Goal: Task Accomplishment & Management: Use online tool/utility

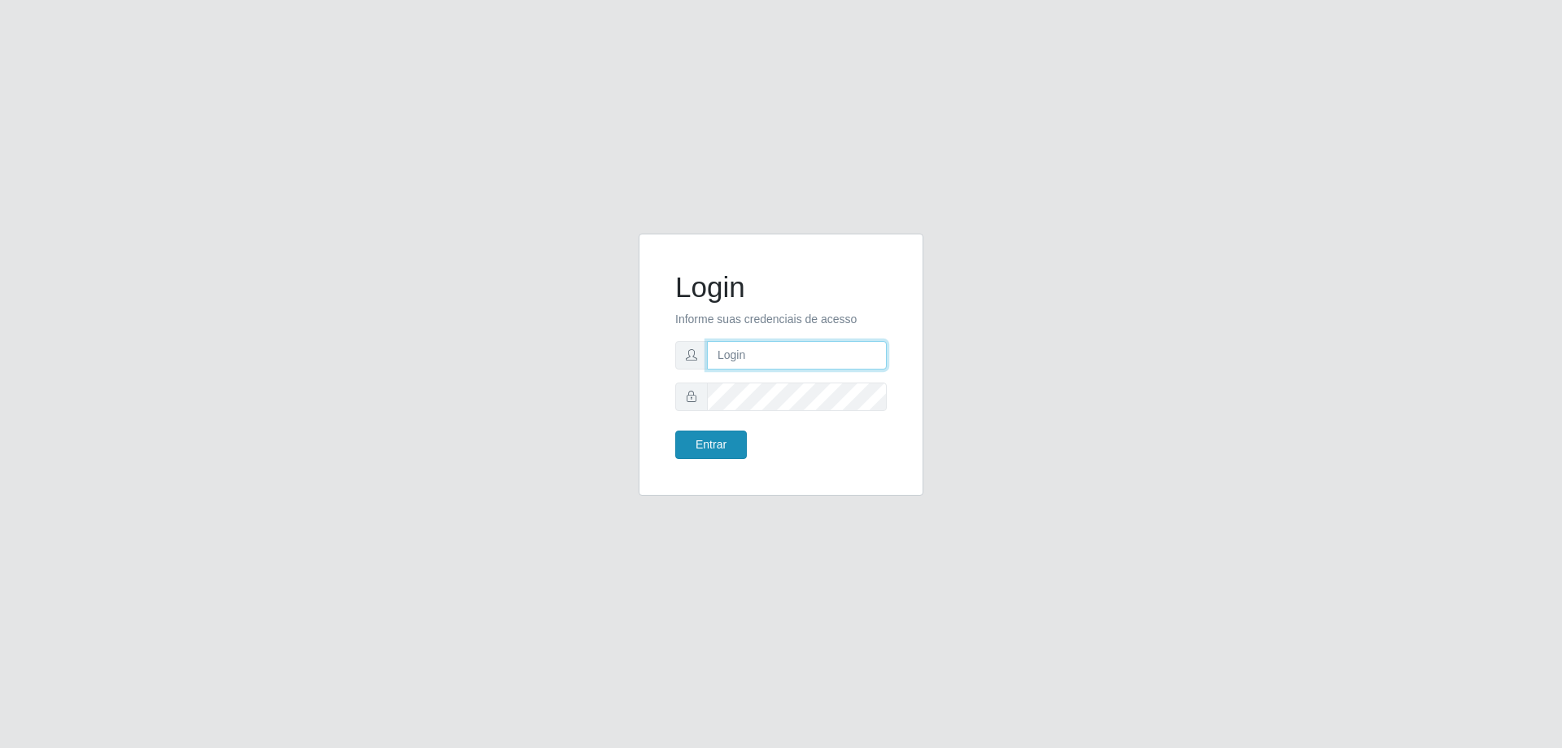
type input "[EMAIL_ADDRESS][DOMAIN_NAME]"
click at [724, 447] on button "Entrar" at bounding box center [711, 444] width 72 height 28
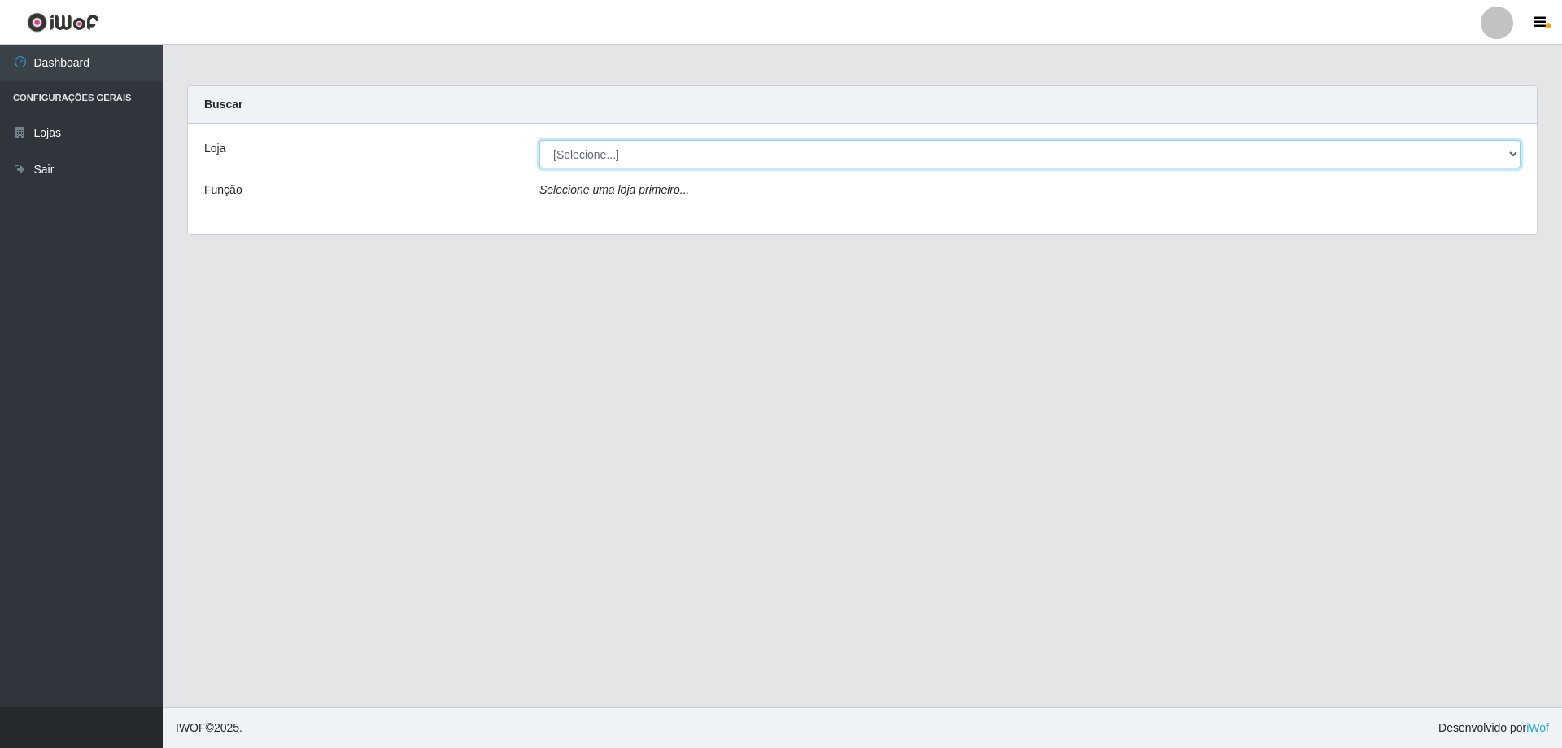
click at [601, 151] on select "[Selecione...] SuperShow Bis - [GEOGRAPHIC_DATA]" at bounding box center [1030, 154] width 981 height 28
select select "59"
click at [540, 140] on select "[Selecione...] SuperShow Bis - [GEOGRAPHIC_DATA]" at bounding box center [1030, 154] width 981 height 28
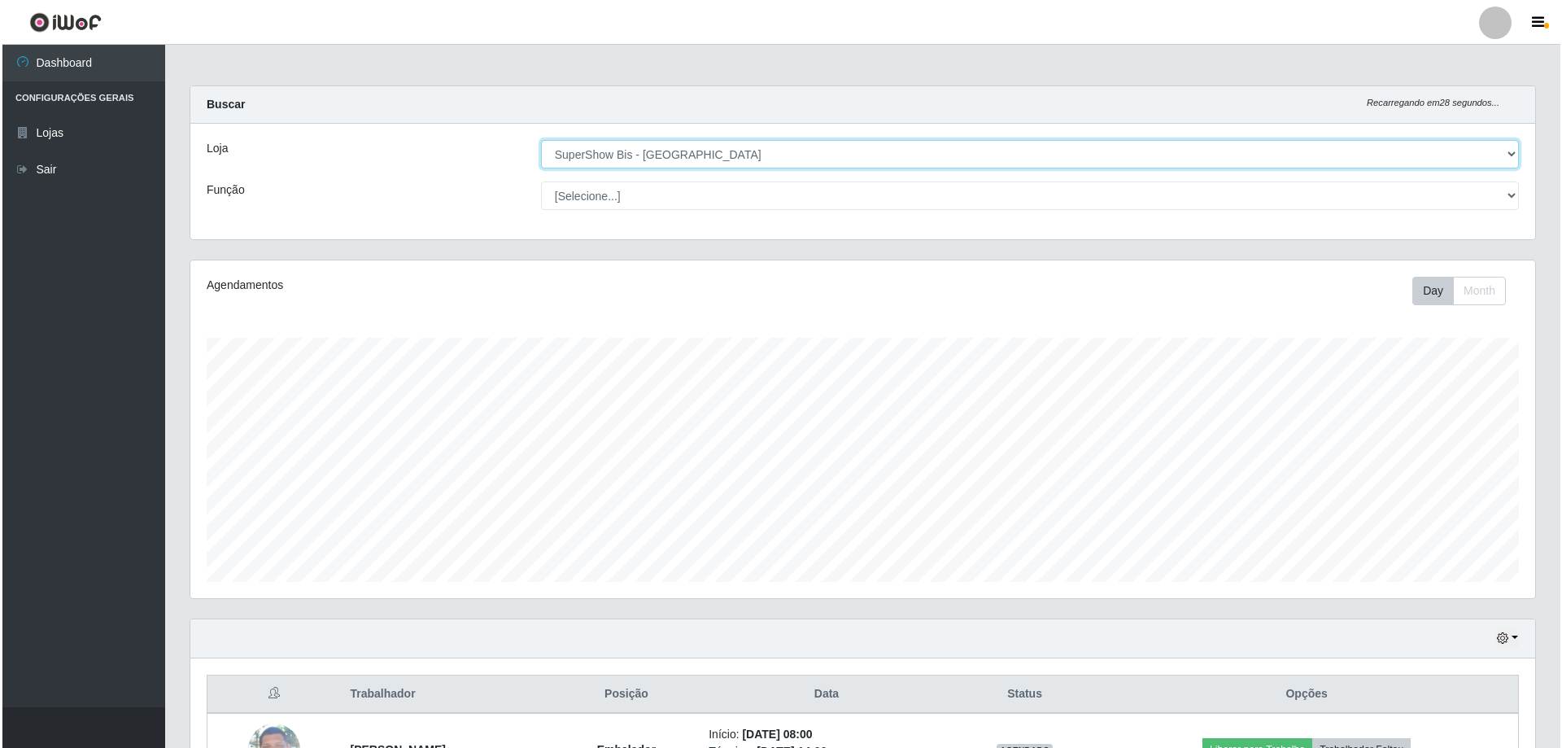
scroll to position [326, 0]
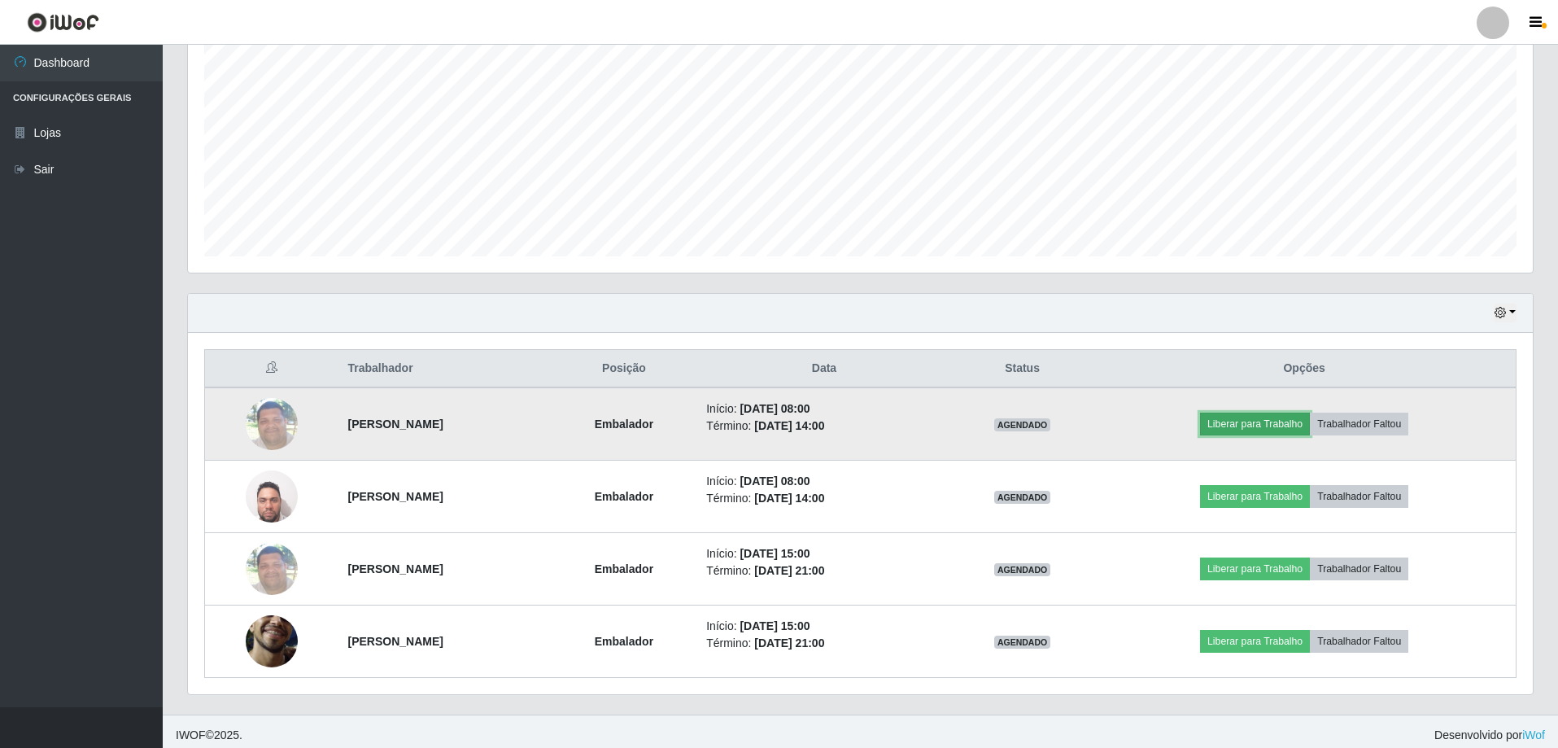
click at [1282, 420] on button "Liberar para Trabalho" at bounding box center [1255, 424] width 110 height 23
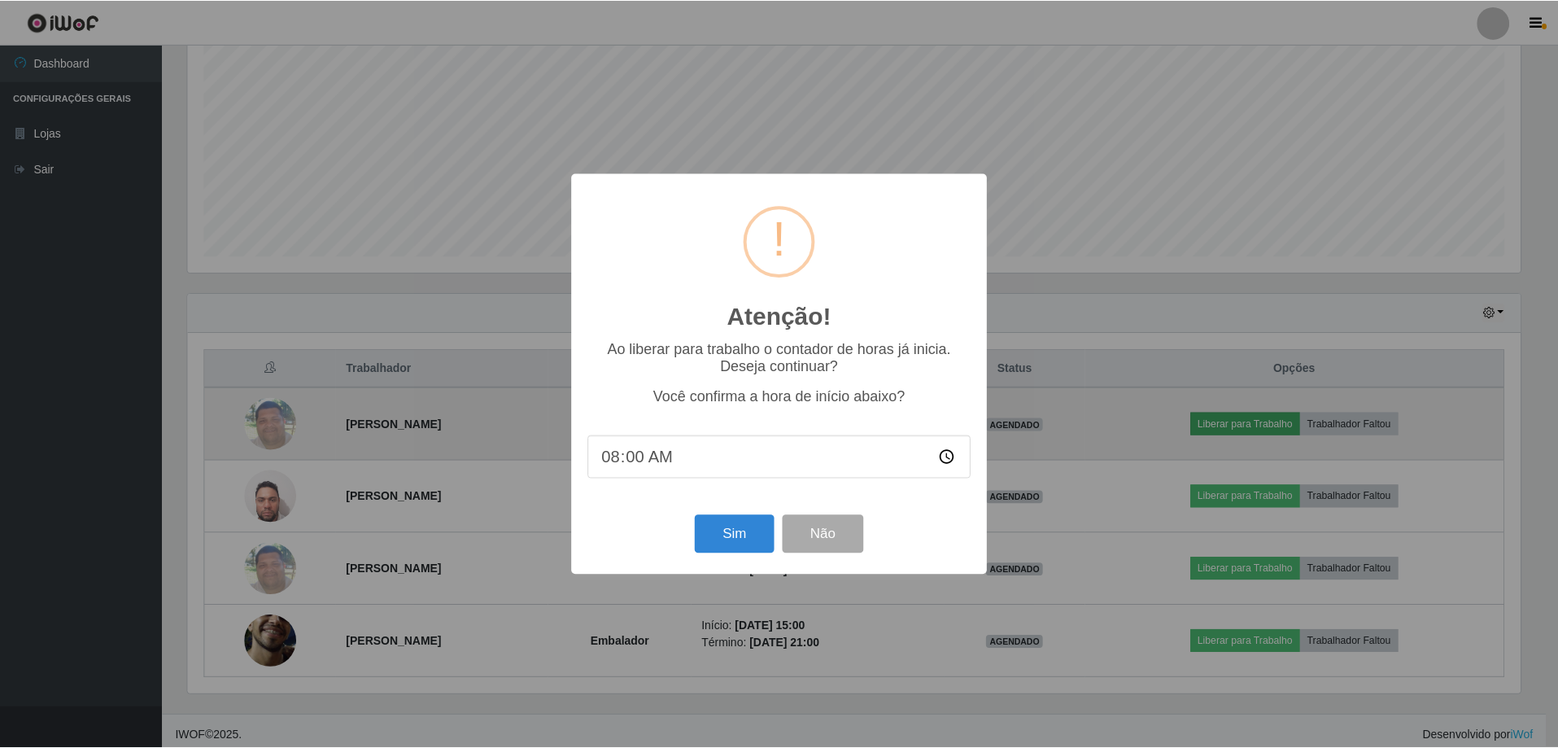
scroll to position [338, 1337]
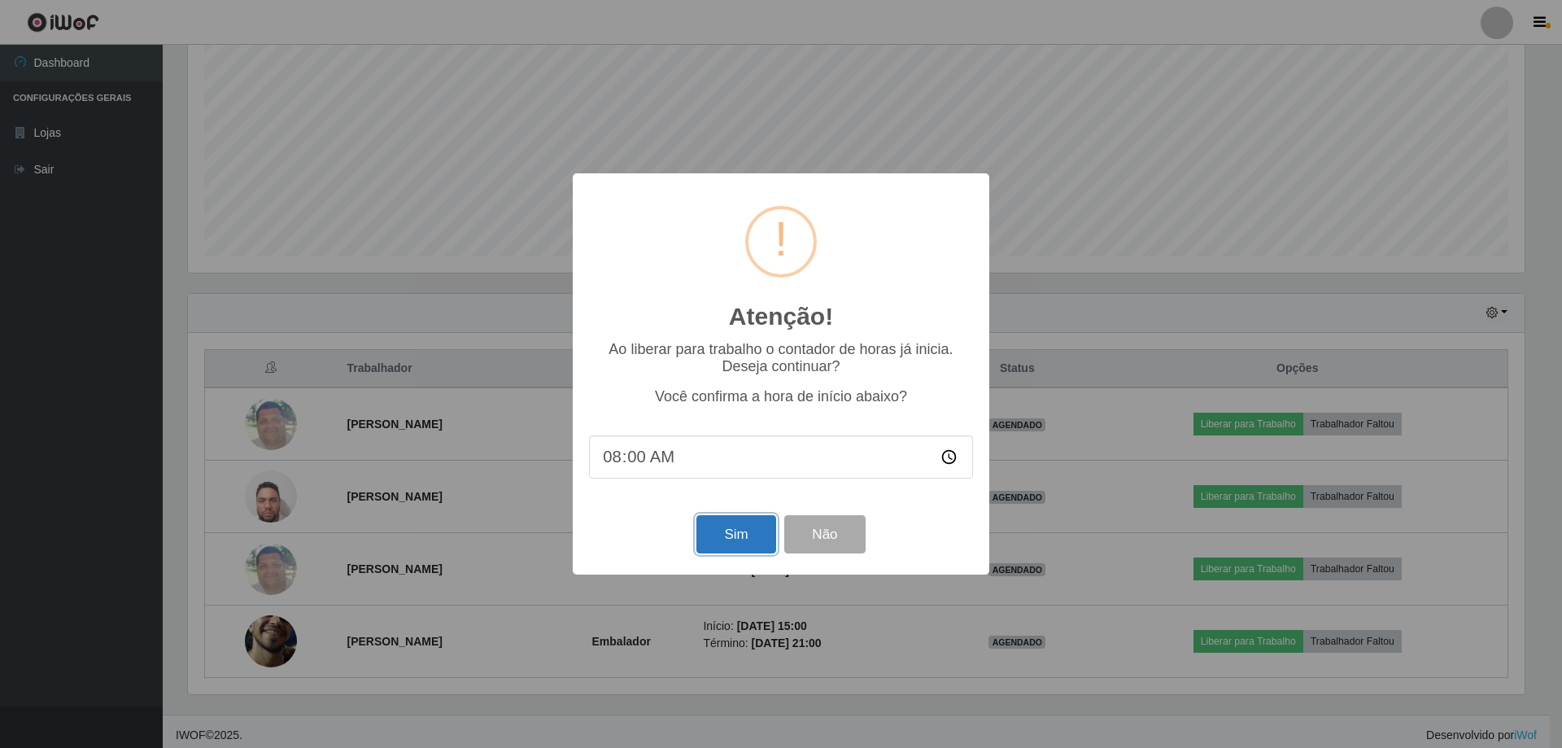
click at [736, 533] on button "Sim" at bounding box center [736, 534] width 79 height 38
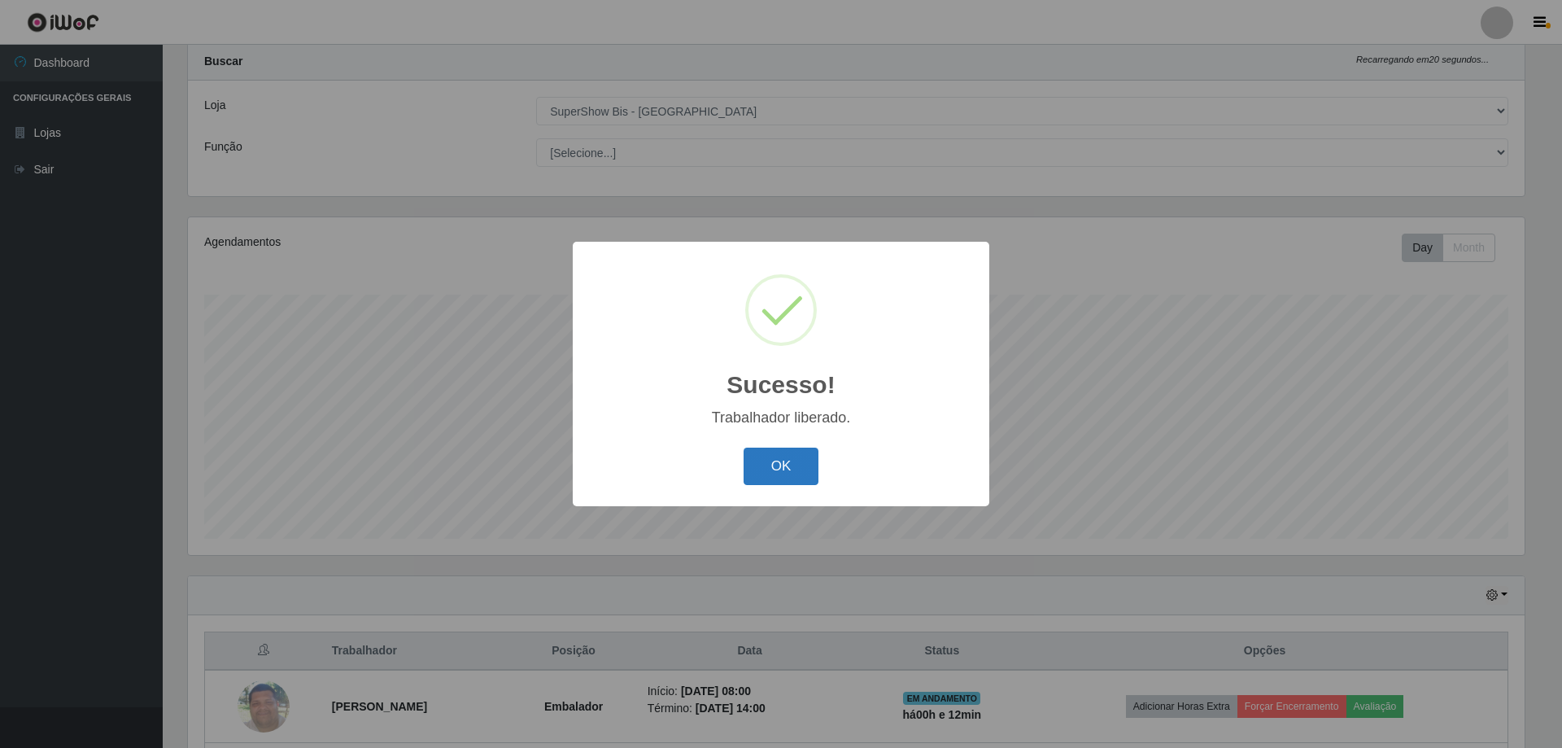
click at [771, 459] on button "OK" at bounding box center [782, 467] width 76 height 38
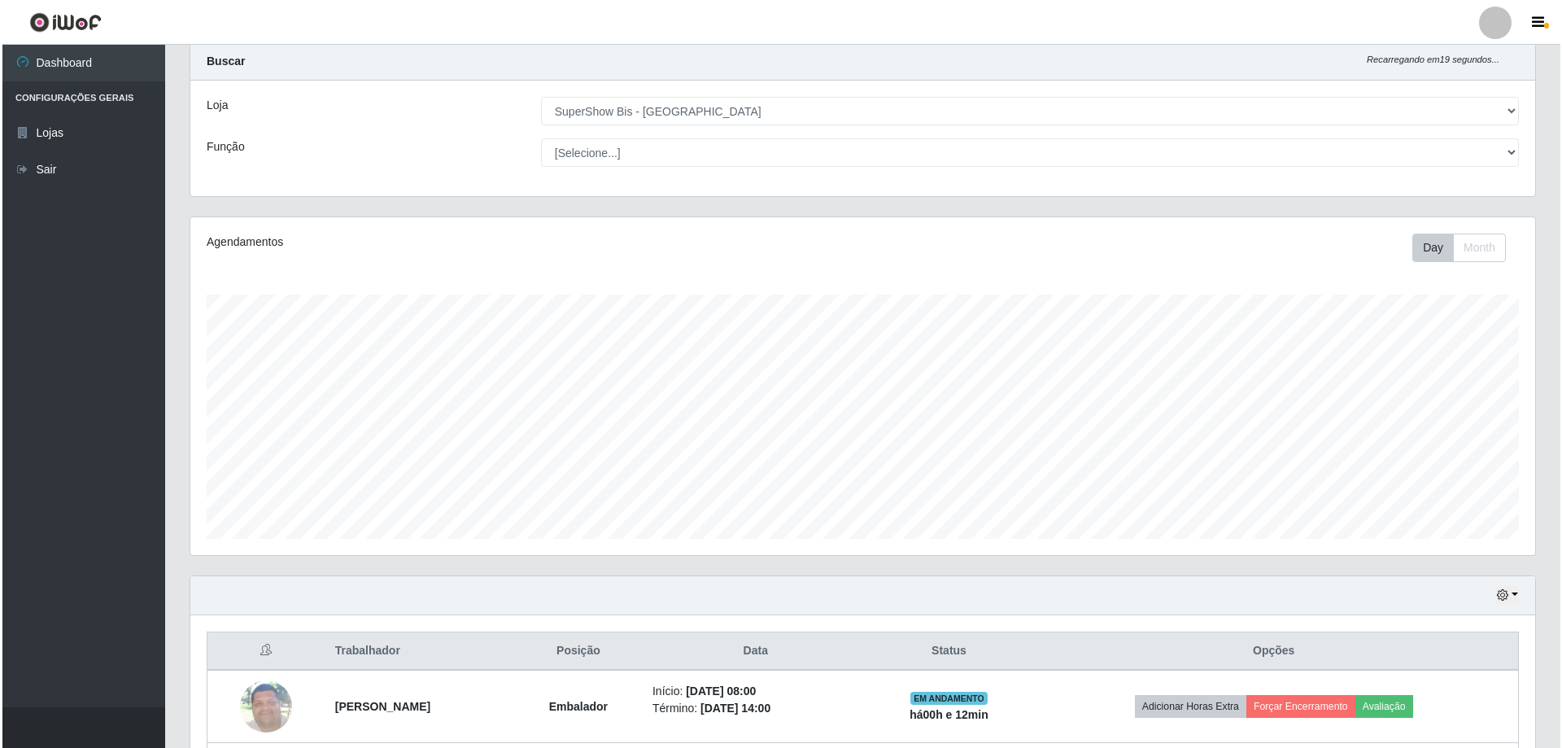
scroll to position [333, 0]
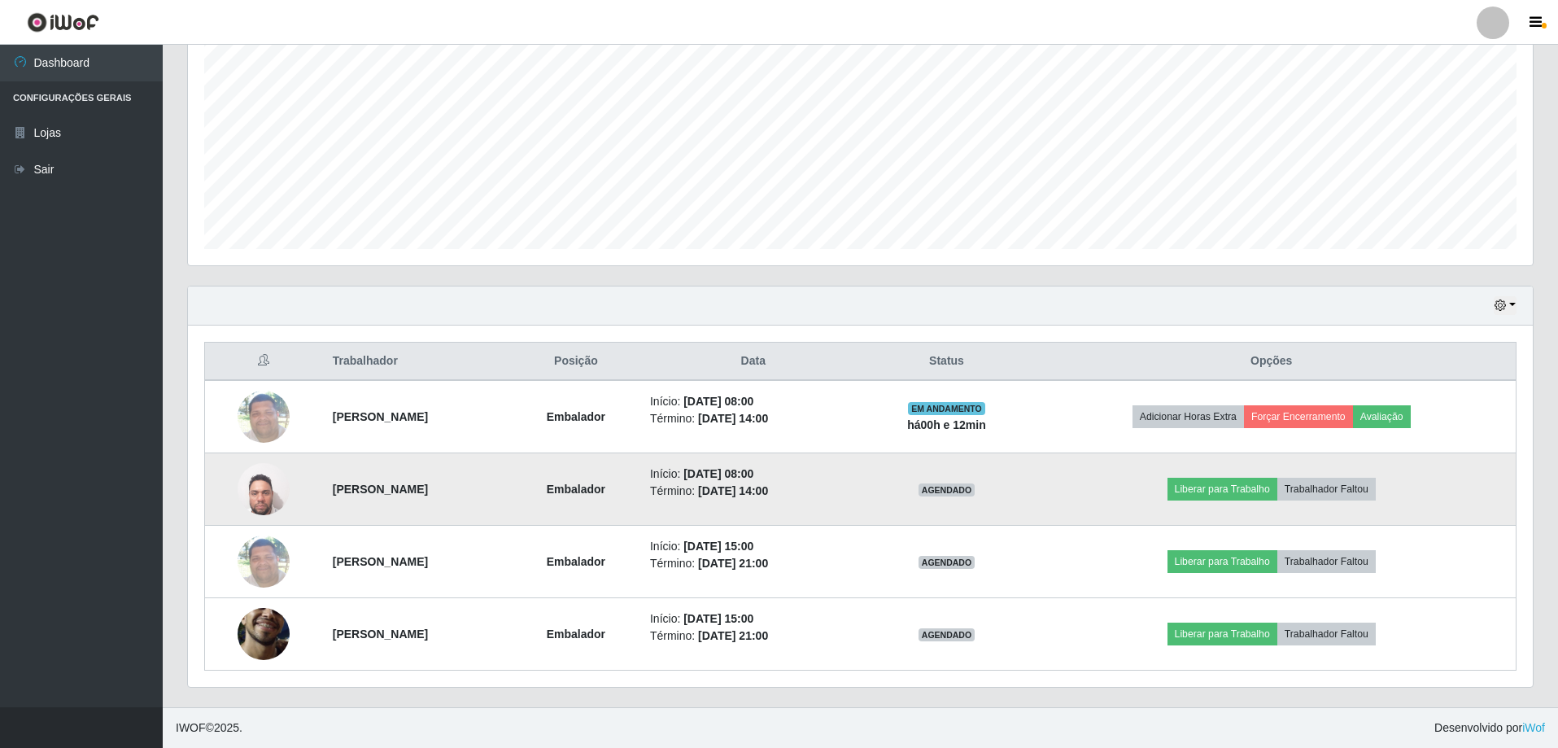
click at [245, 494] on img at bounding box center [264, 488] width 52 height 69
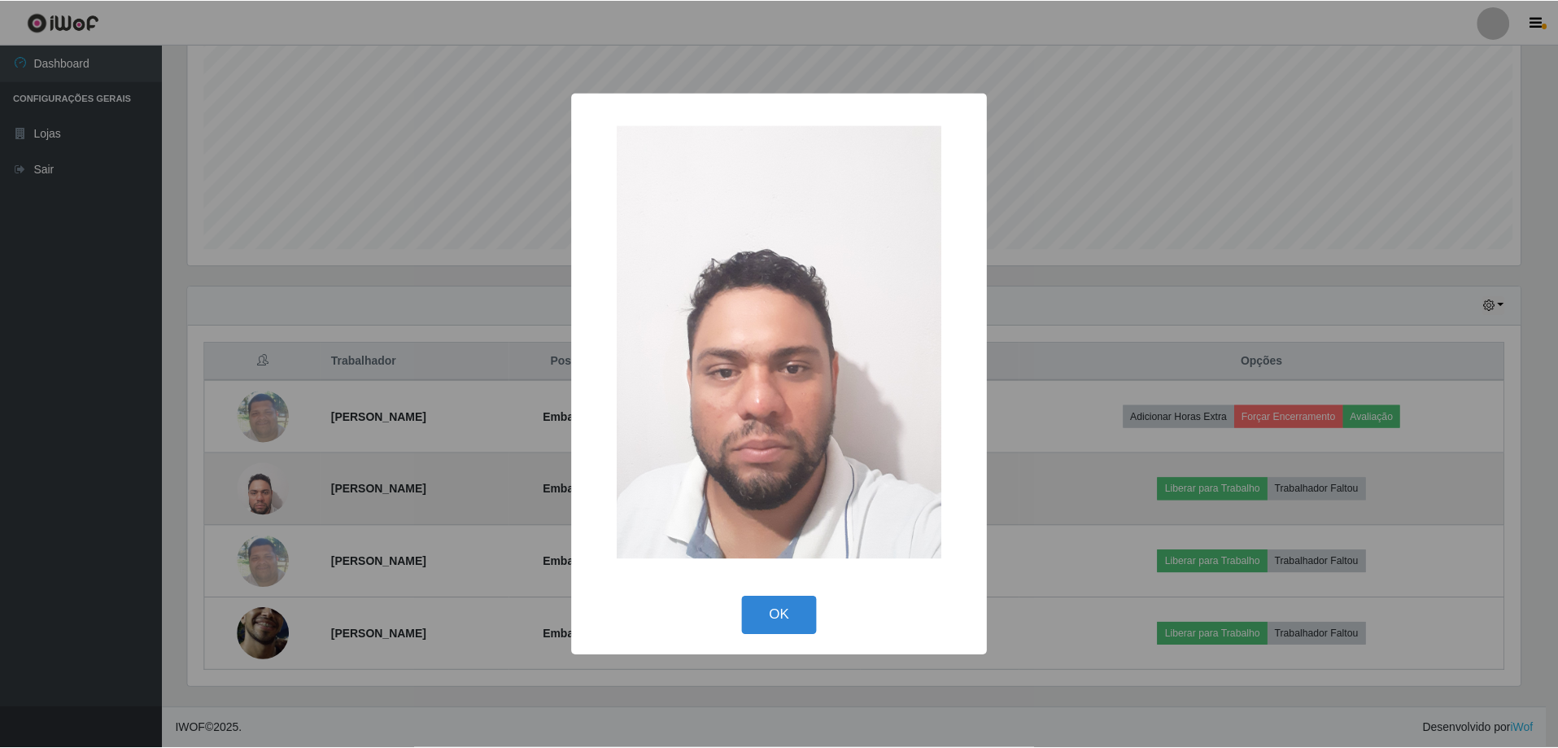
scroll to position [338, 1337]
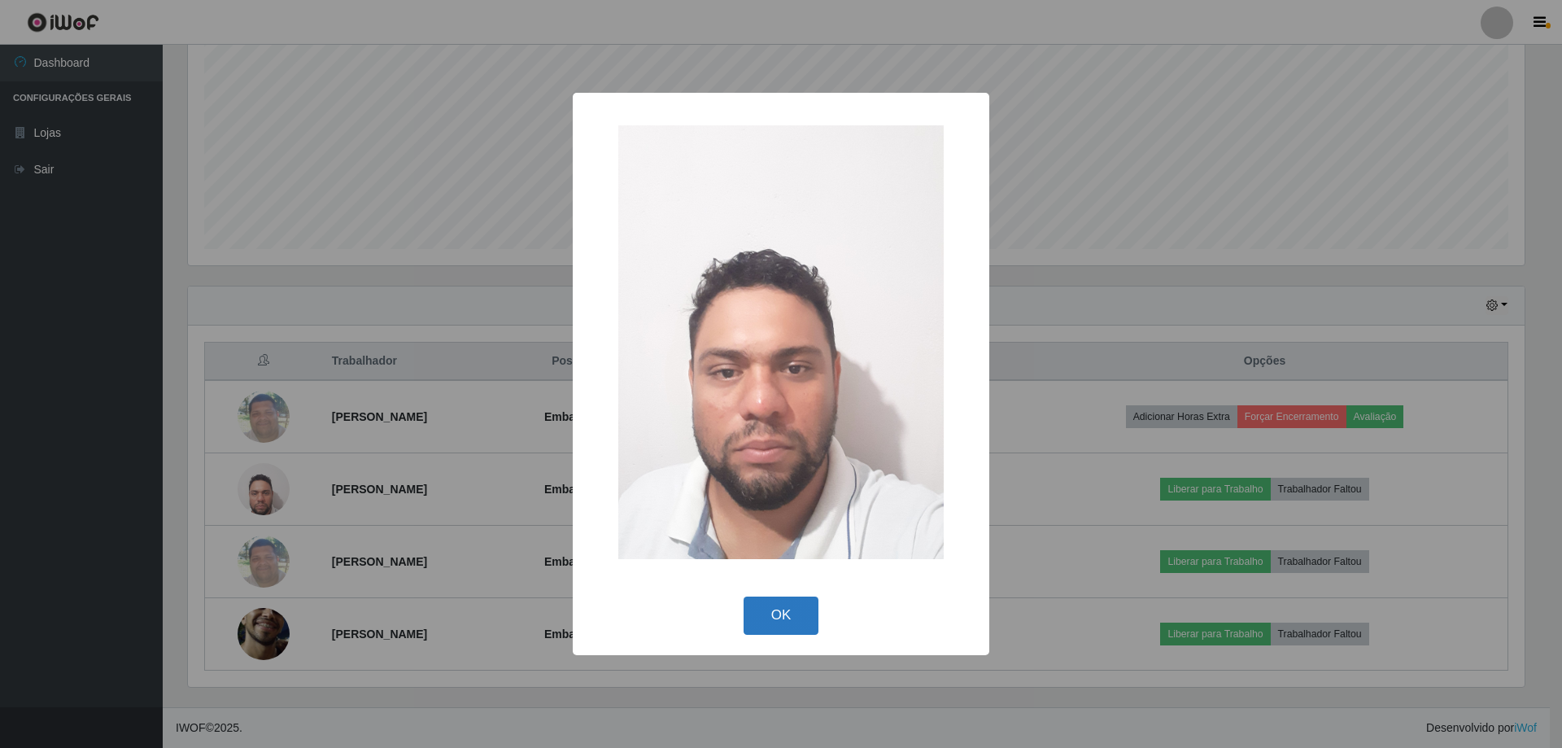
click at [779, 601] on button "OK" at bounding box center [782, 615] width 76 height 38
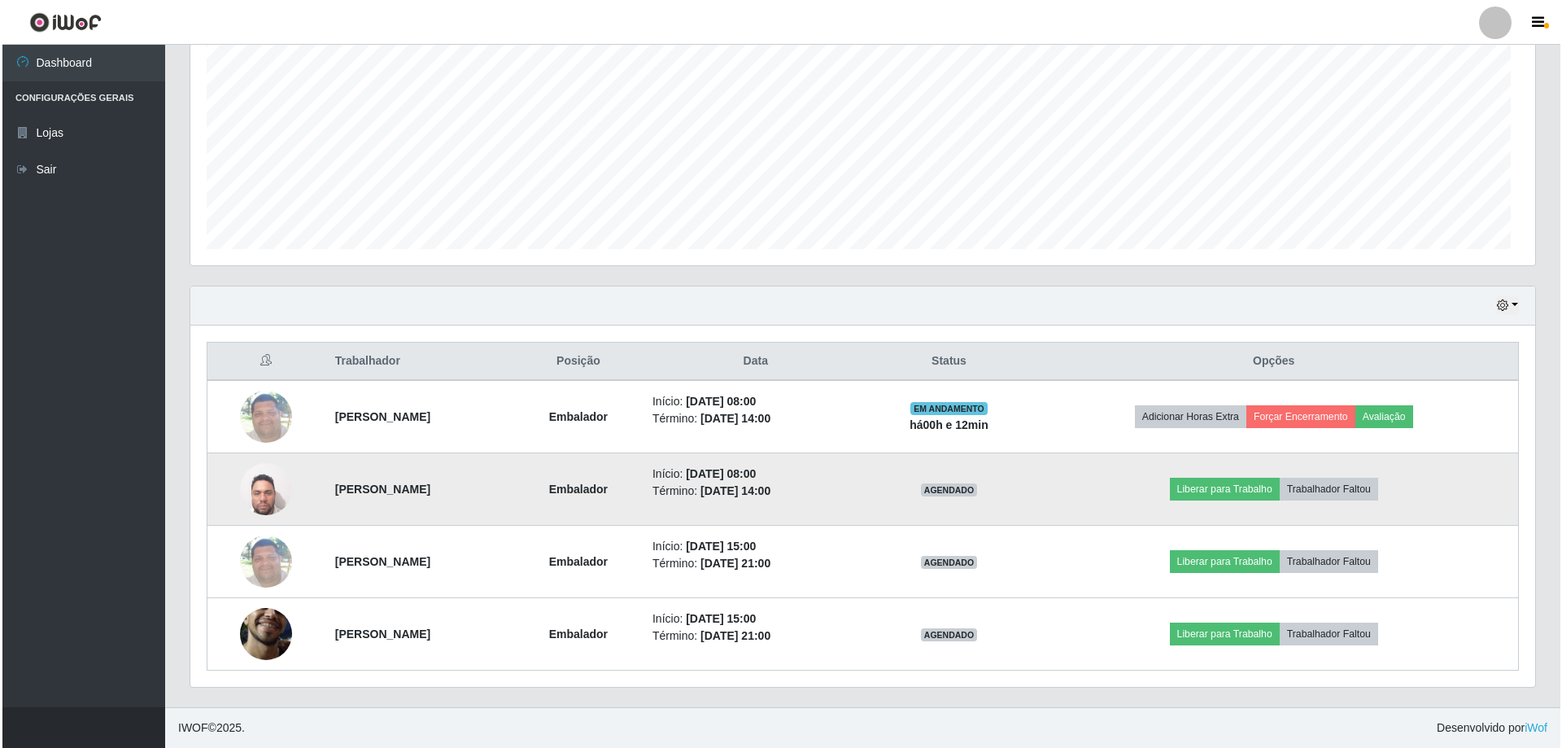
scroll to position [338, 1345]
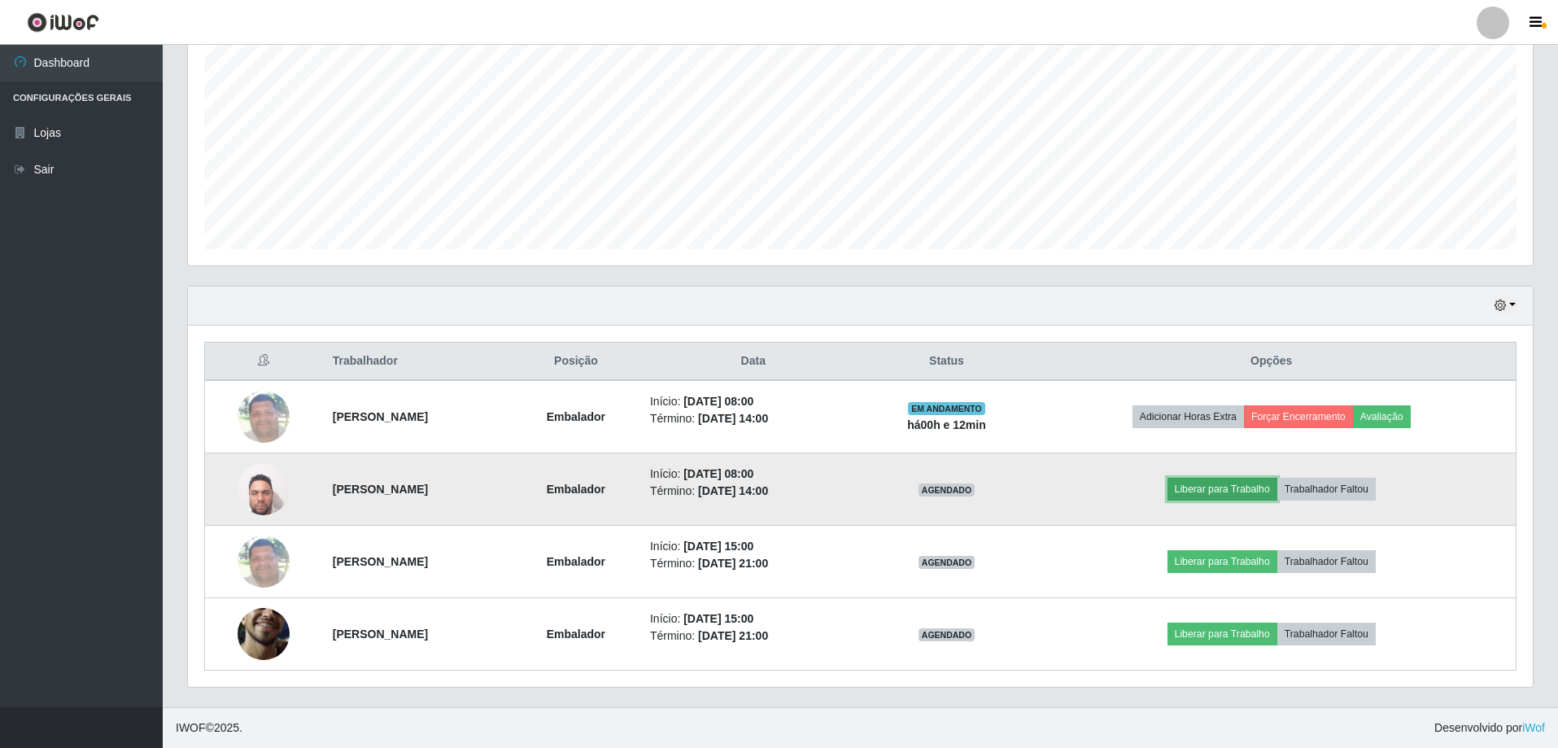
click at [1257, 483] on button "Liberar para Trabalho" at bounding box center [1223, 489] width 110 height 23
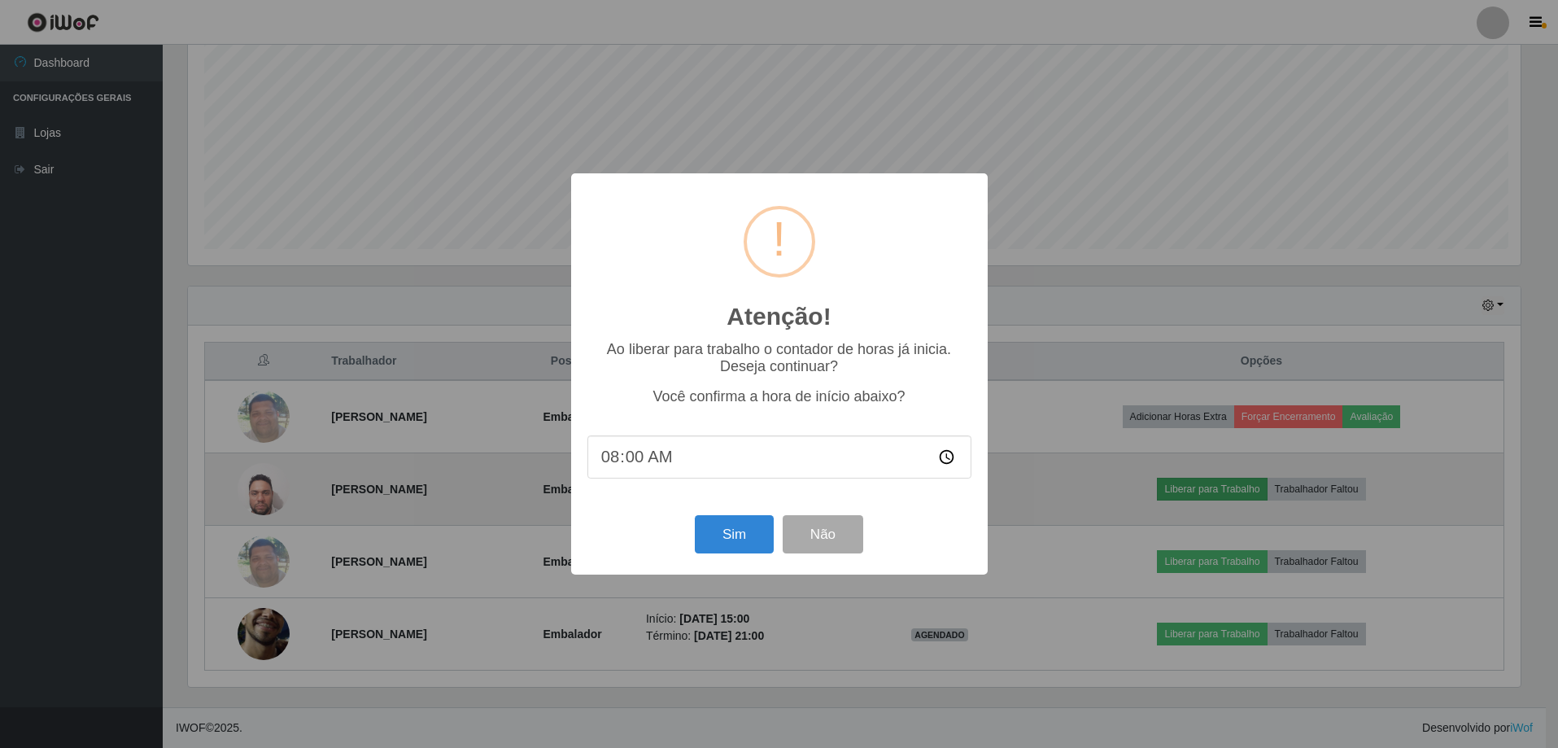
scroll to position [338, 1337]
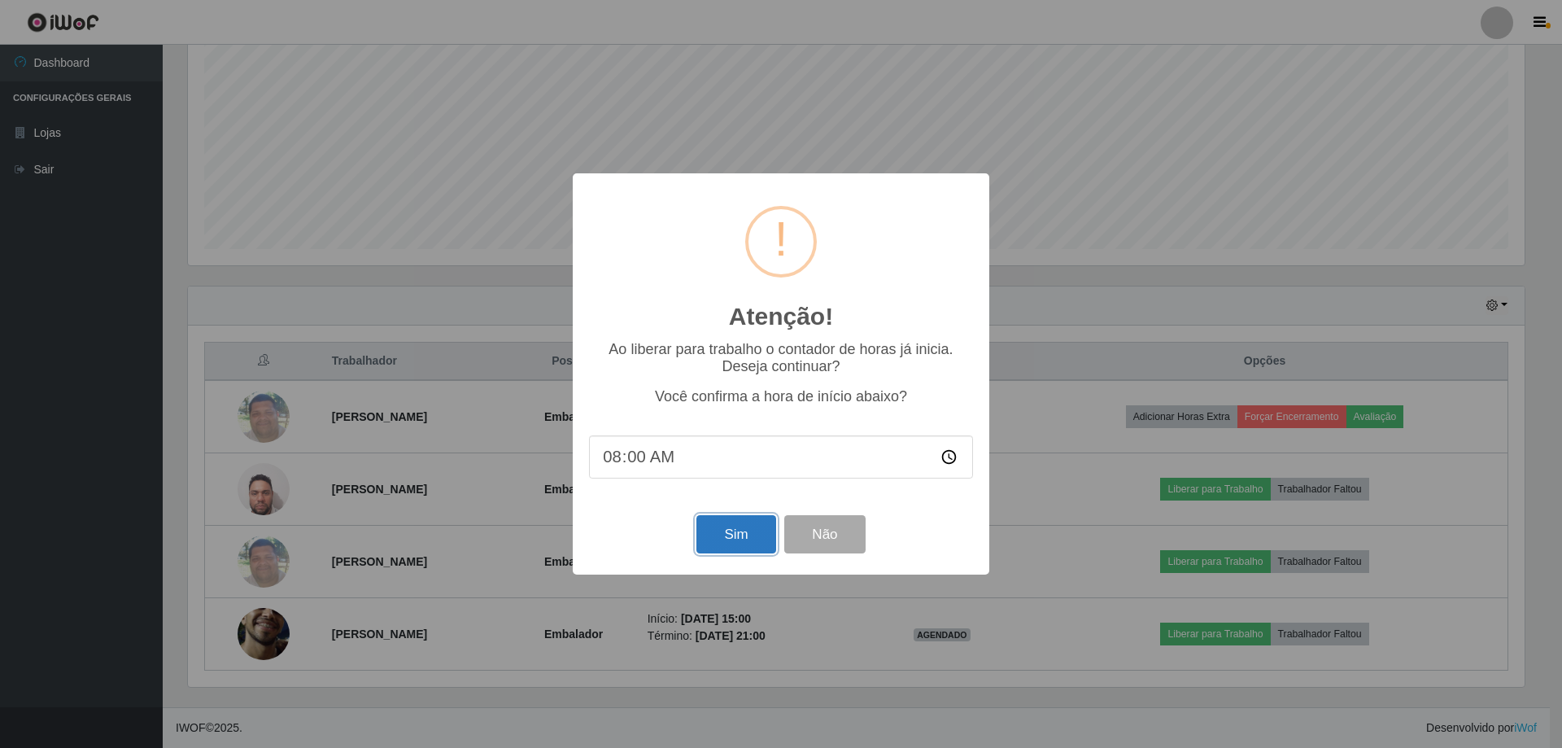
click at [732, 534] on button "Sim" at bounding box center [736, 534] width 79 height 38
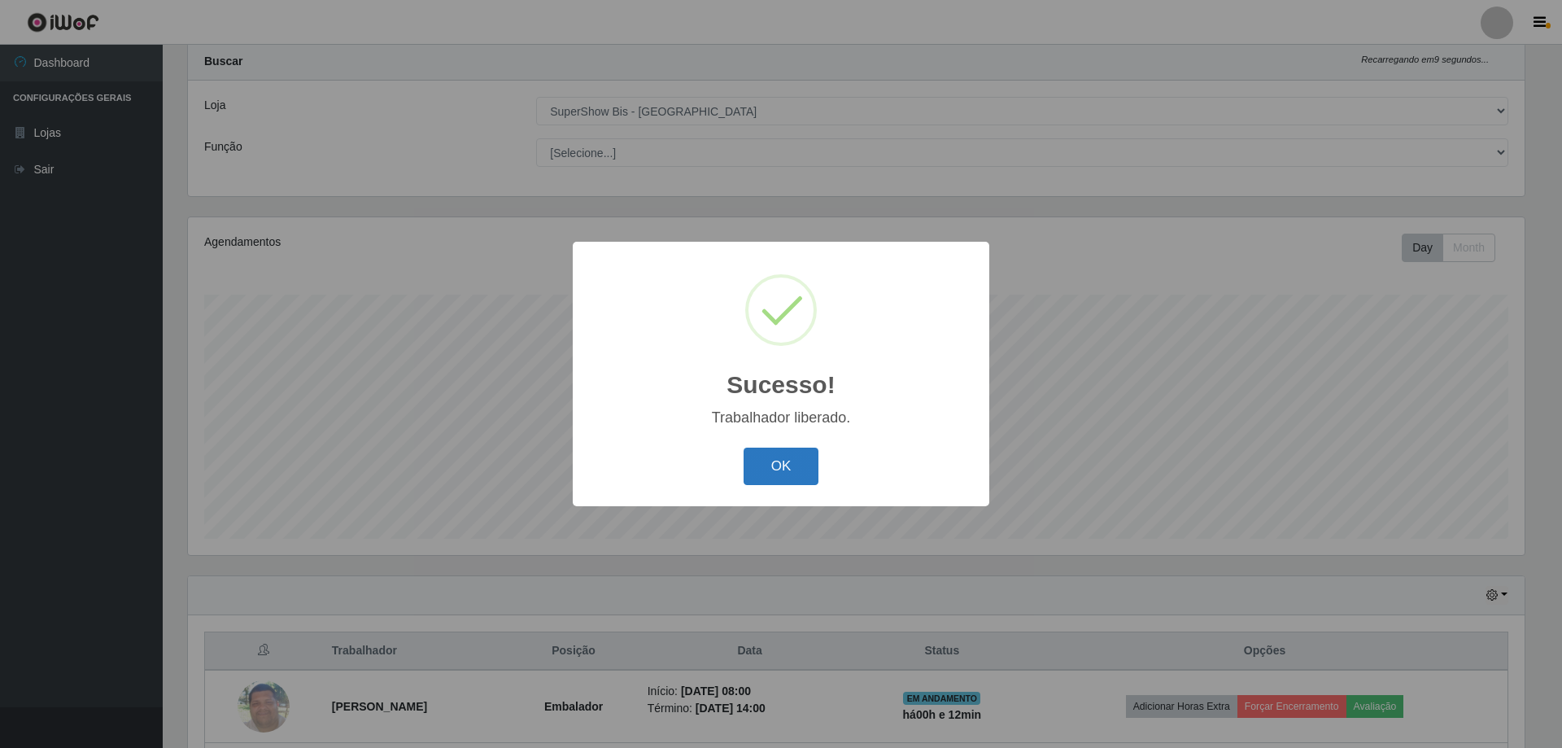
click at [774, 467] on button "OK" at bounding box center [782, 467] width 76 height 38
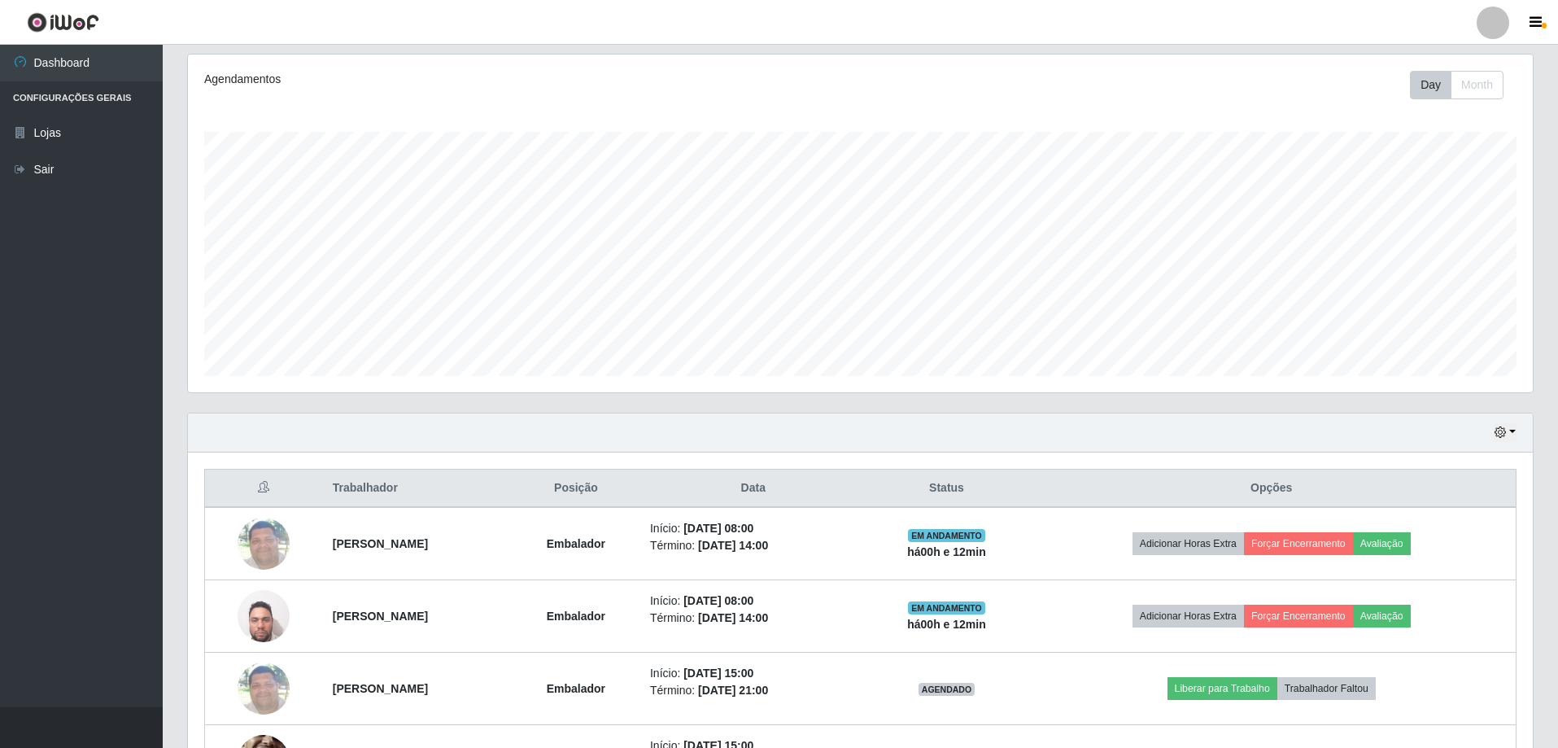
scroll to position [333, 0]
